Goal: Transaction & Acquisition: Purchase product/service

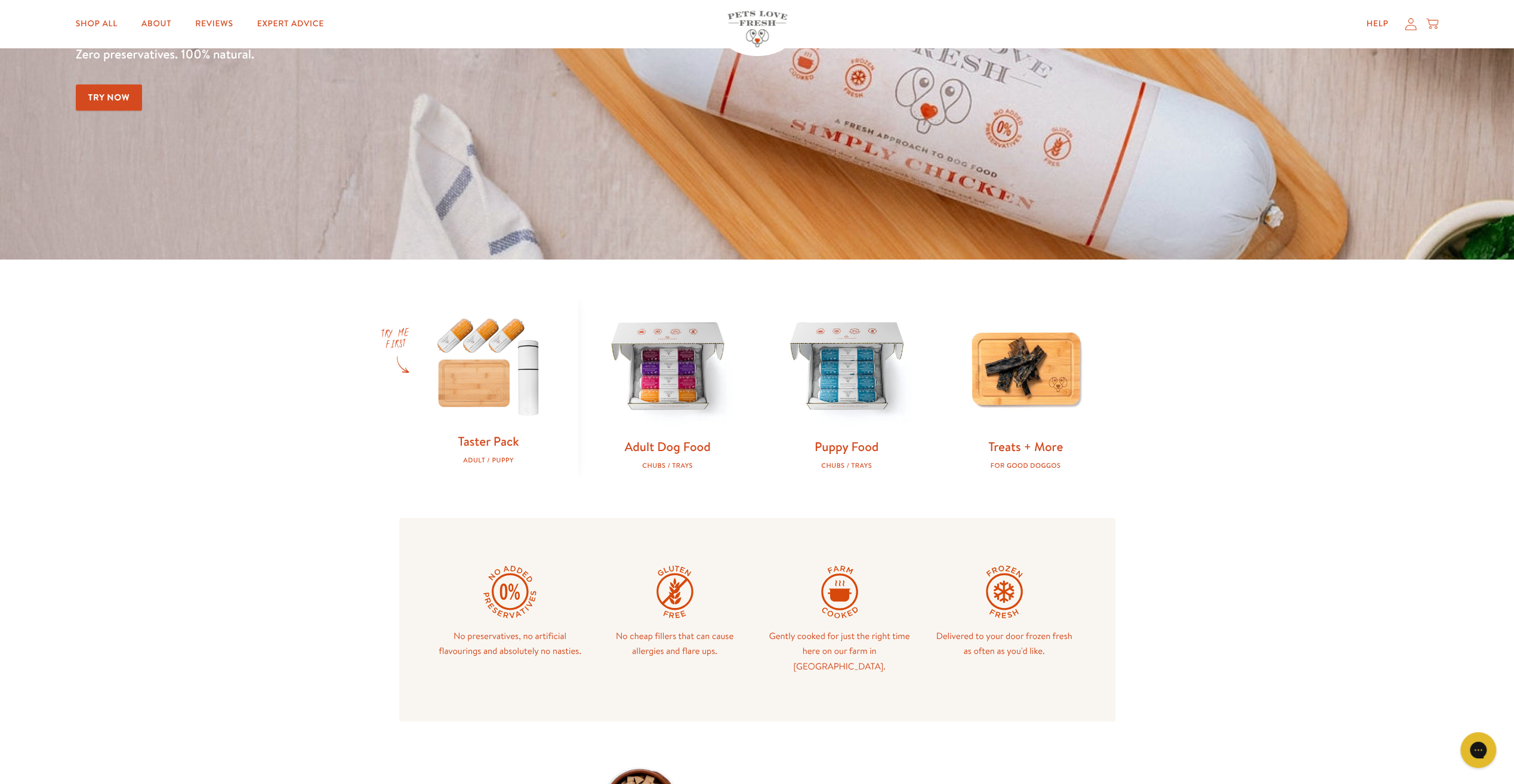
scroll to position [298, 0]
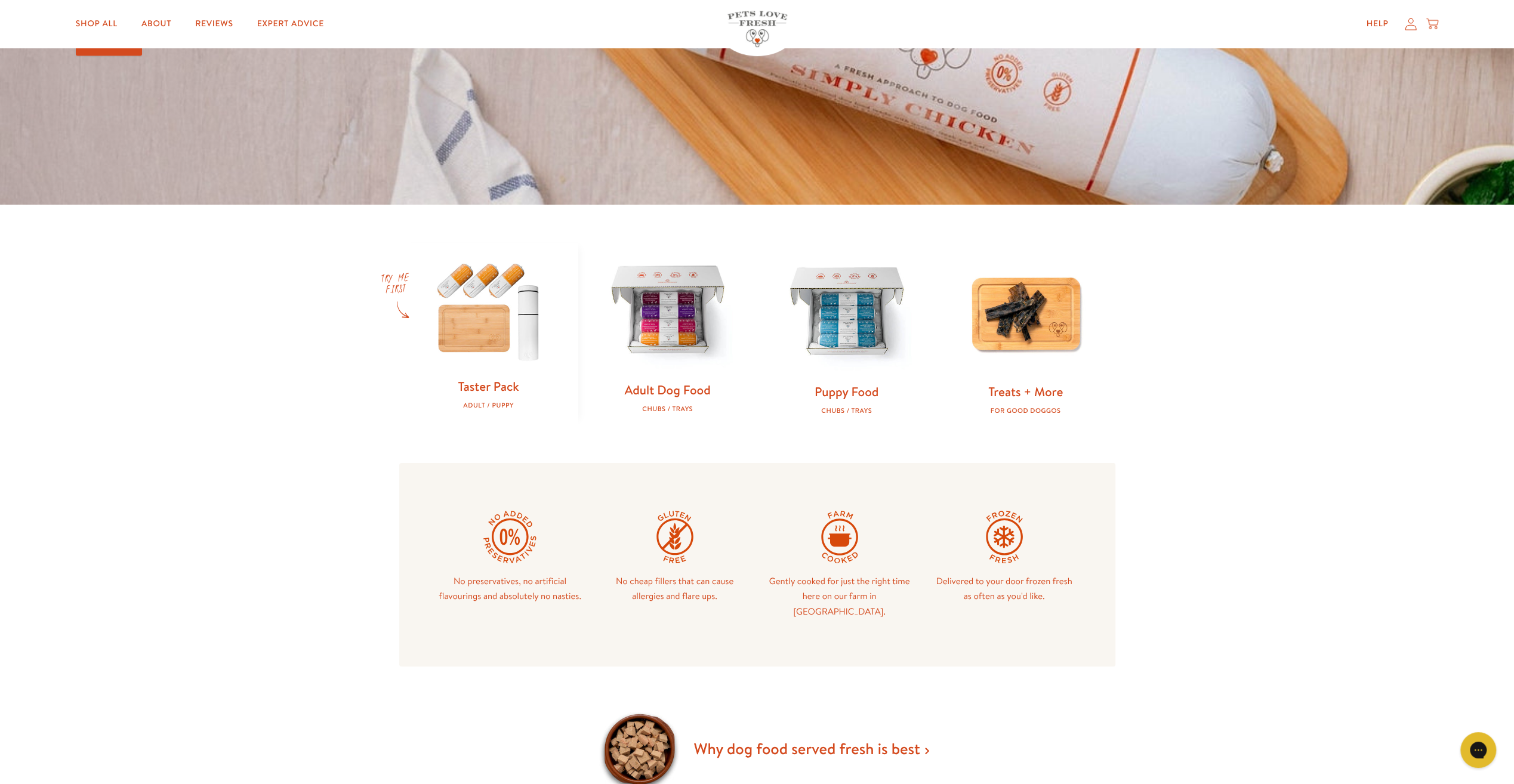
click at [677, 327] on img at bounding box center [668, 311] width 141 height 141
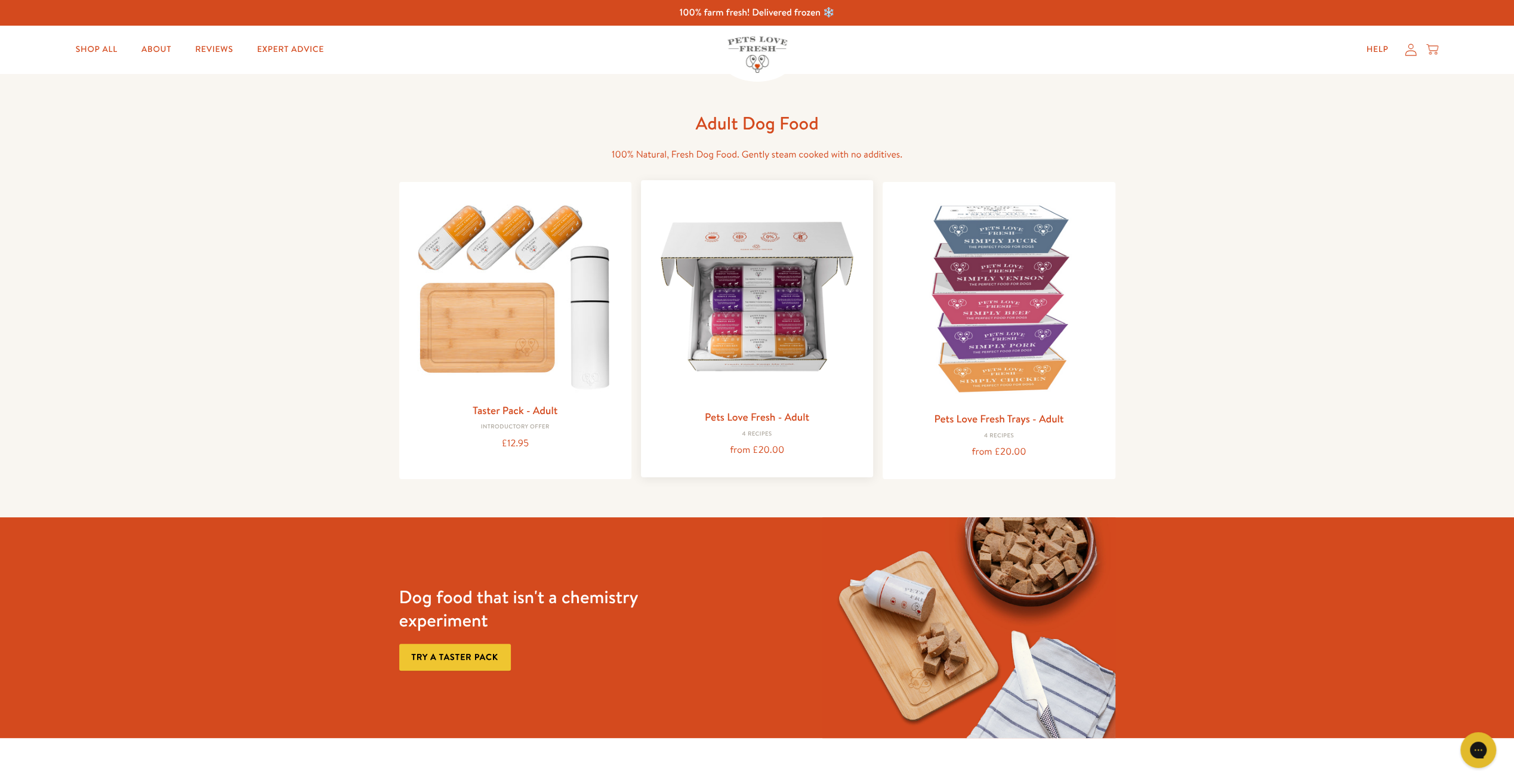
click at [799, 347] on img at bounding box center [757, 296] width 213 height 213
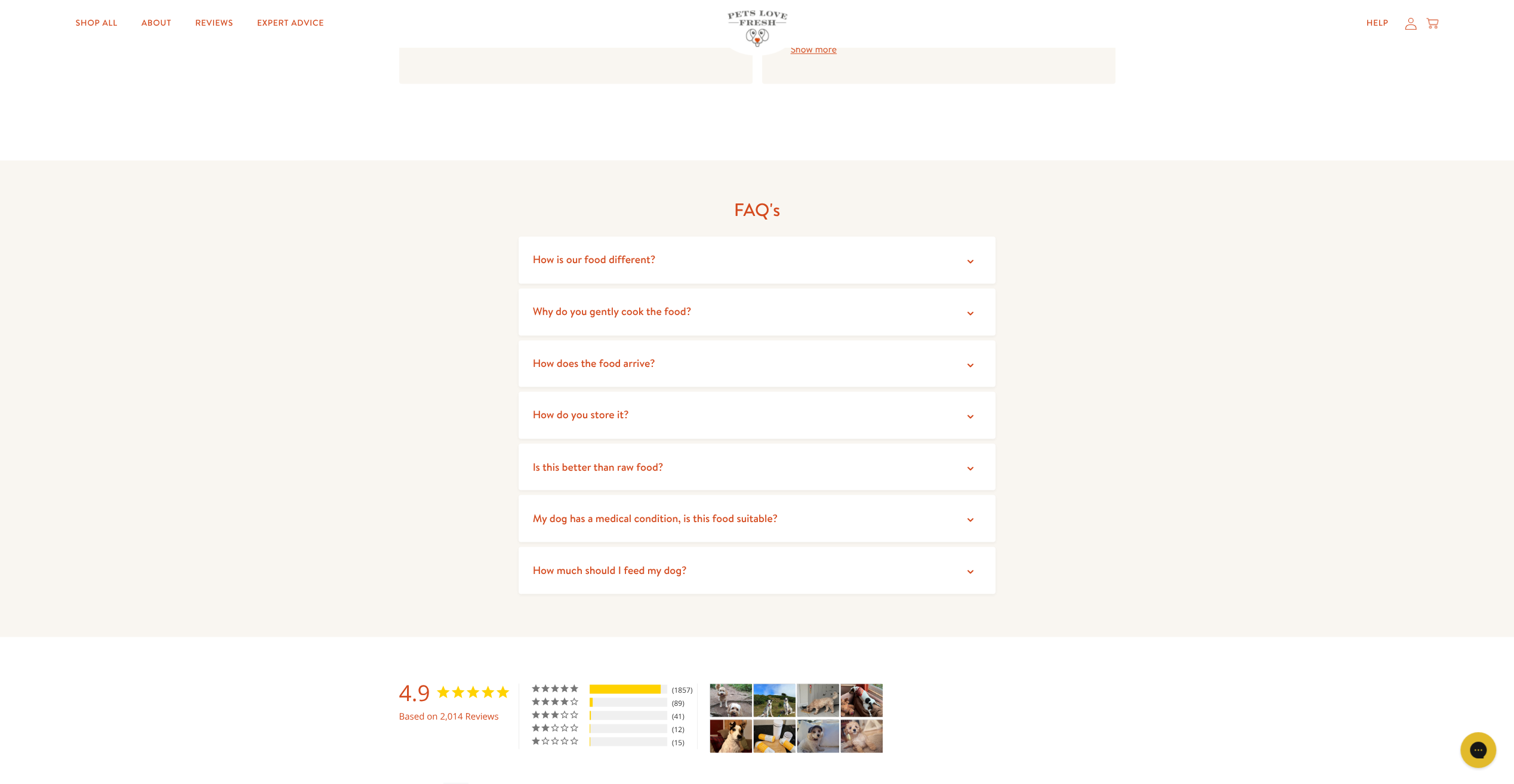
scroll to position [1849, 0]
click at [971, 409] on icon at bounding box center [970, 415] width 12 height 12
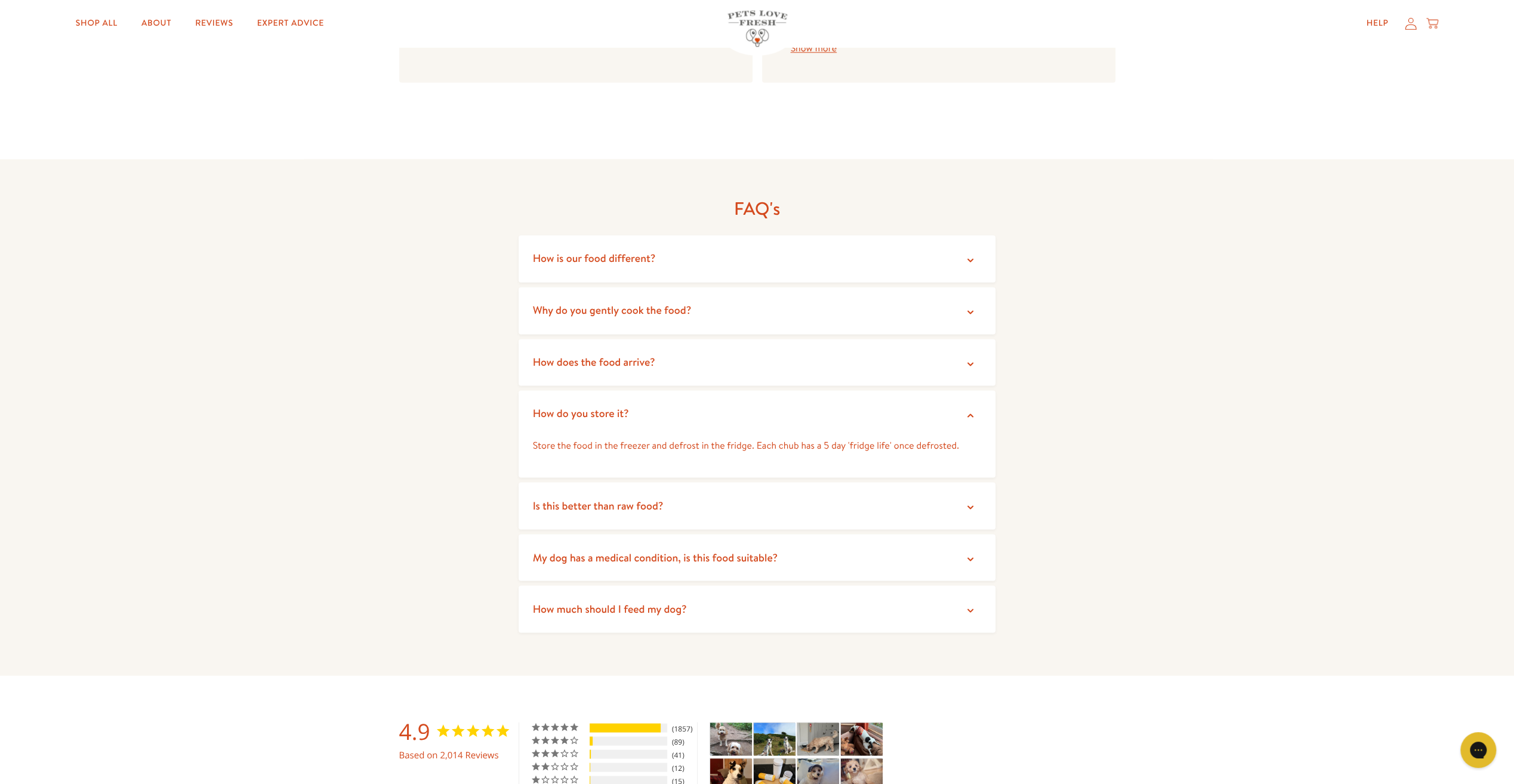
click at [971, 413] on icon at bounding box center [970, 415] width 6 height 4
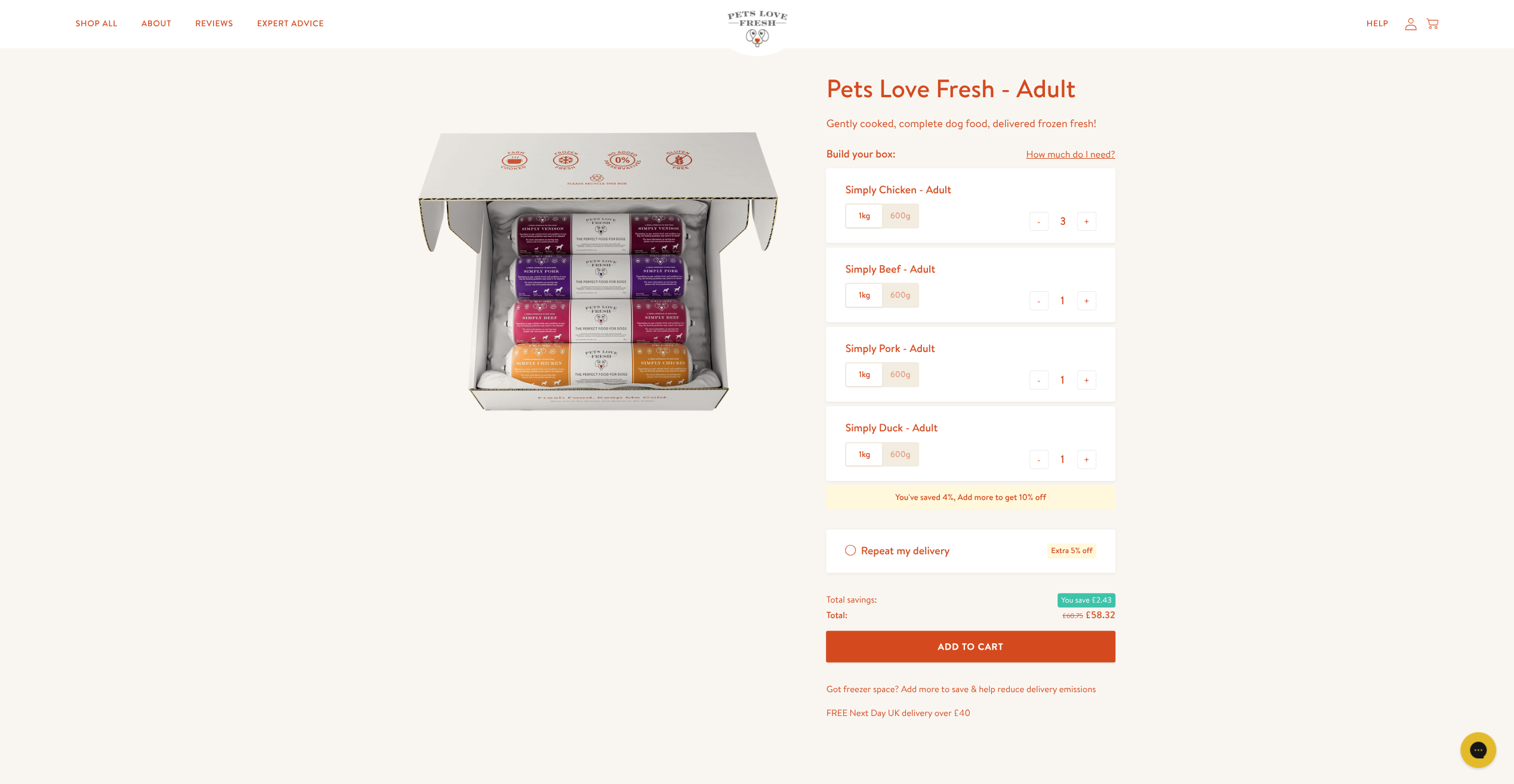
scroll to position [0, 0]
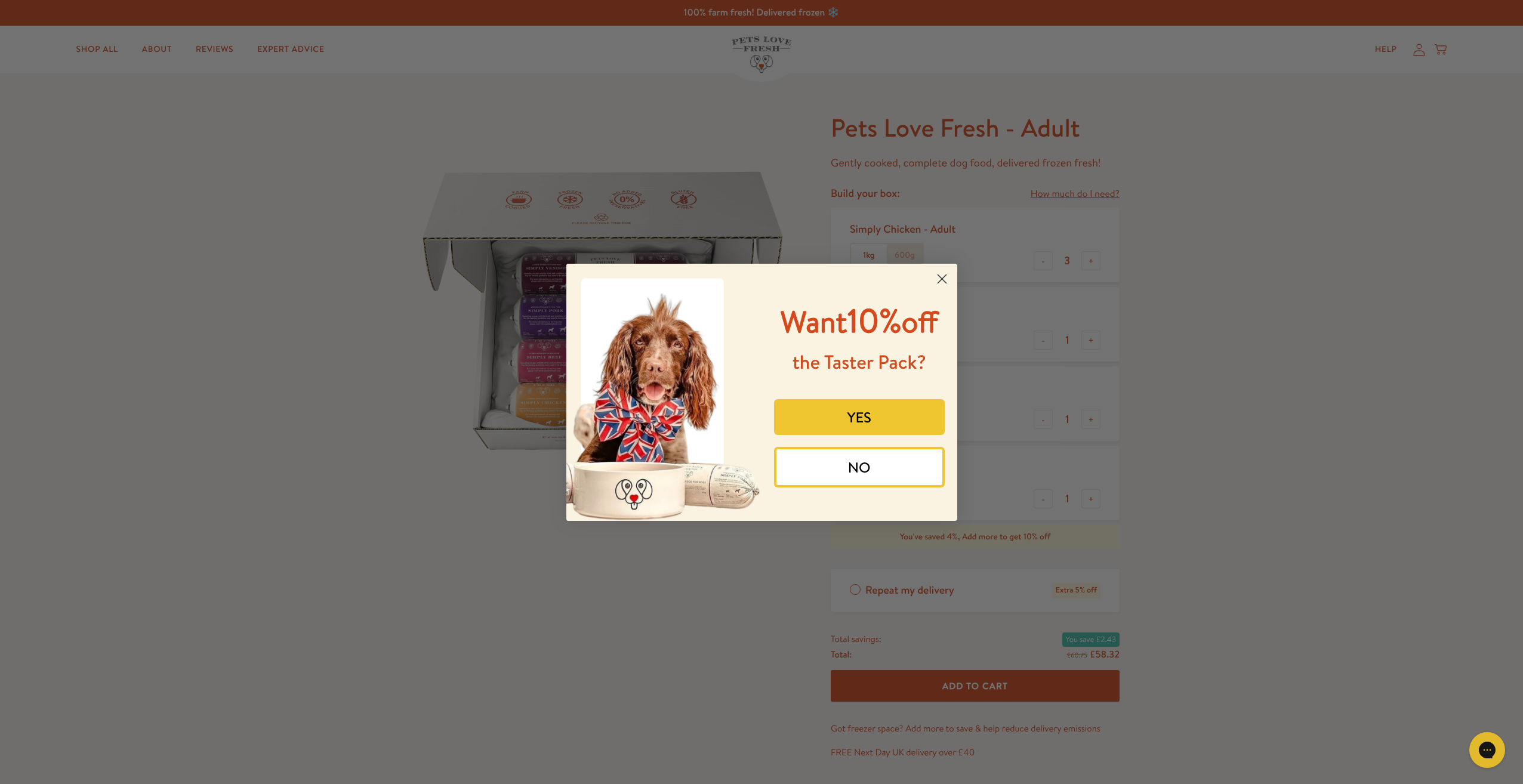
click at [945, 274] on icon "Close dialog" at bounding box center [942, 279] width 8 height 8
